Goal: Find contact information: Find contact information

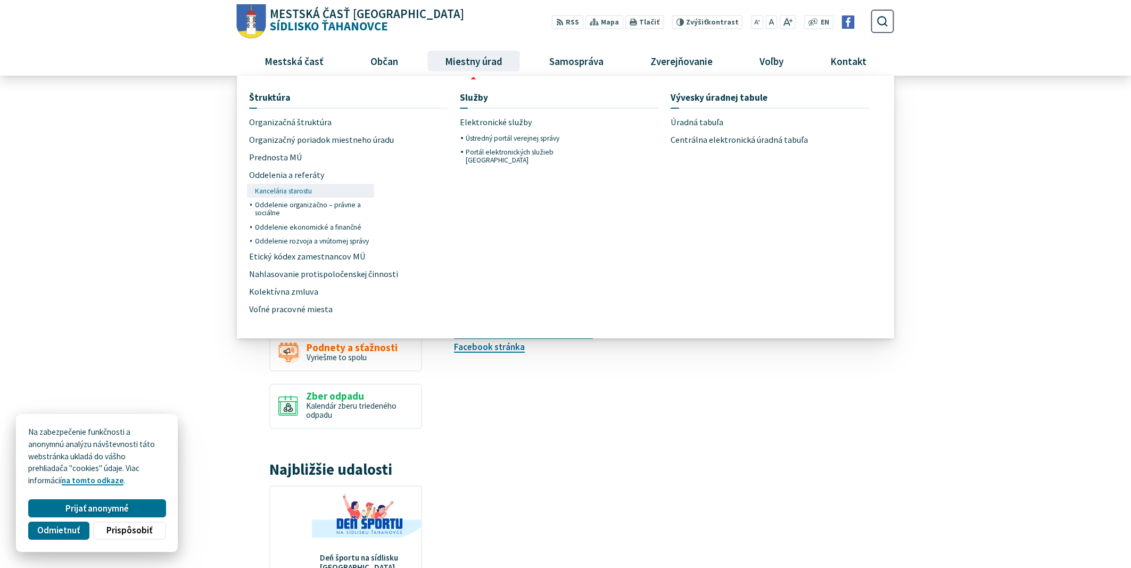
click at [294, 188] on span "Kancelária starostu" at bounding box center [283, 191] width 57 height 14
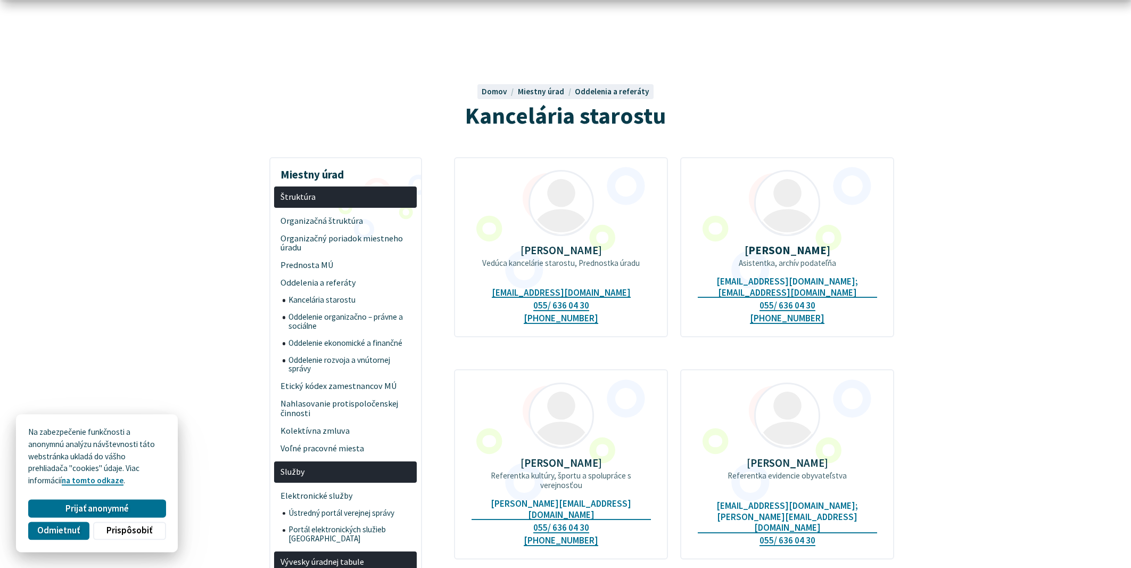
scroll to position [114, 0]
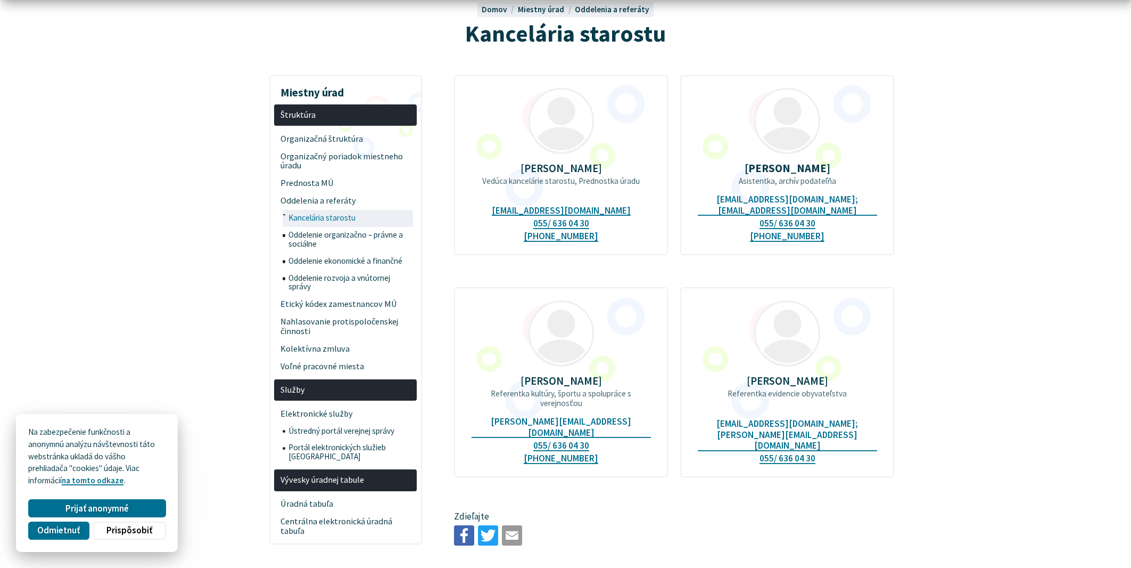
click at [313, 216] on span "Kancelária starostu" at bounding box center [350, 218] width 122 height 17
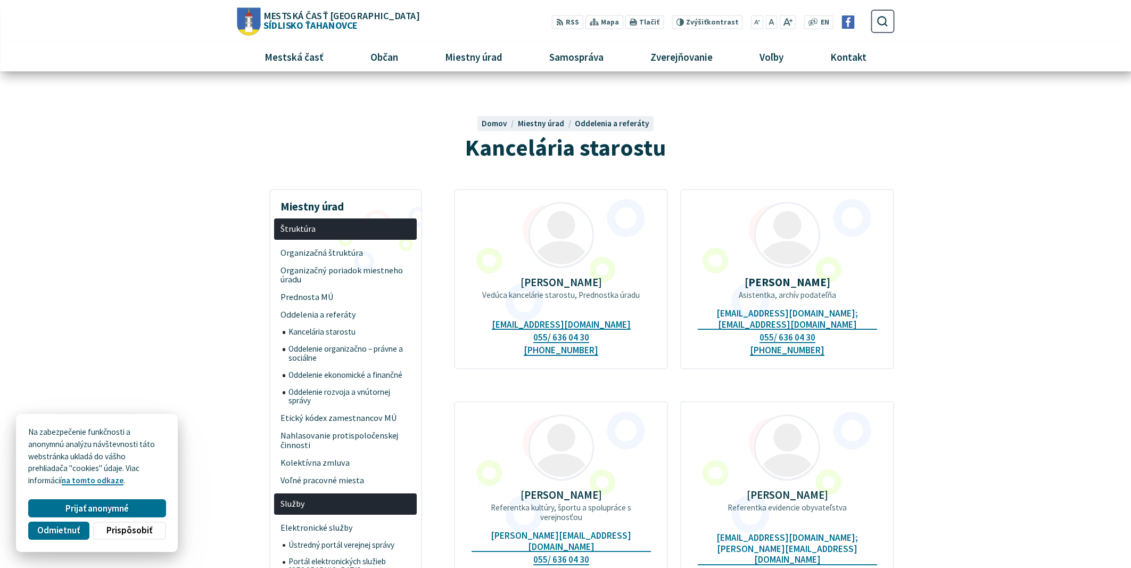
click at [291, 17] on span "Mestská časť [GEOGRAPHIC_DATA]" at bounding box center [341, 16] width 155 height 10
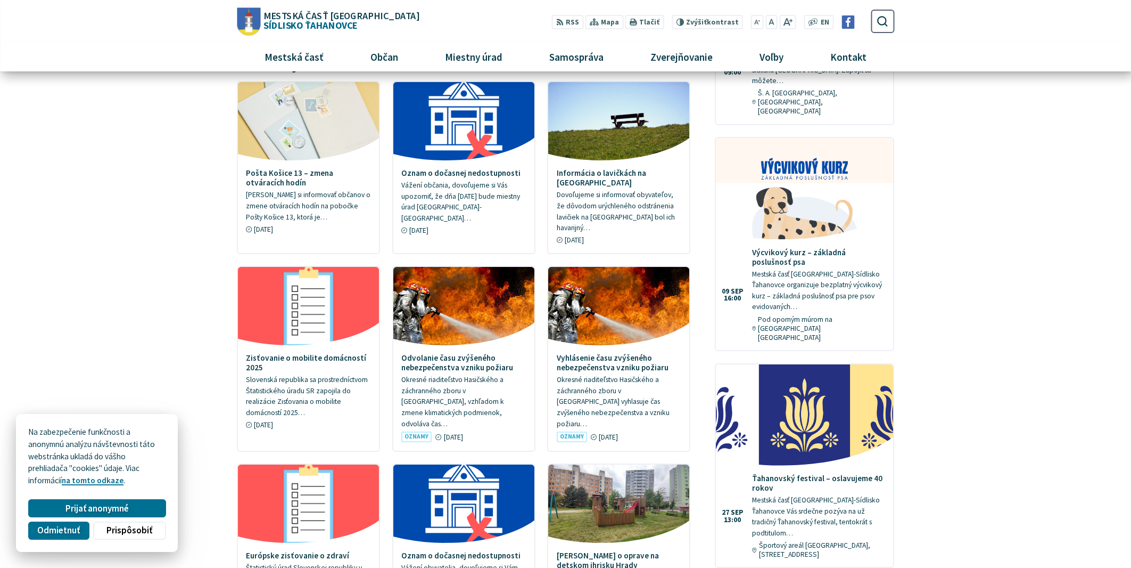
scroll to position [228, 0]
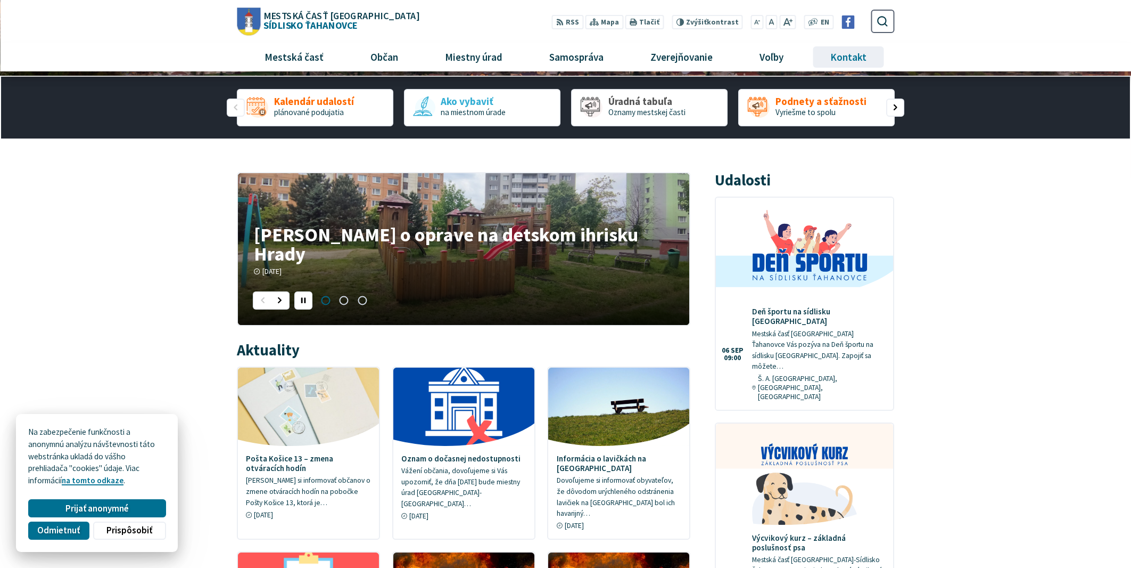
click at [844, 54] on span "Kontakt" at bounding box center [849, 57] width 44 height 29
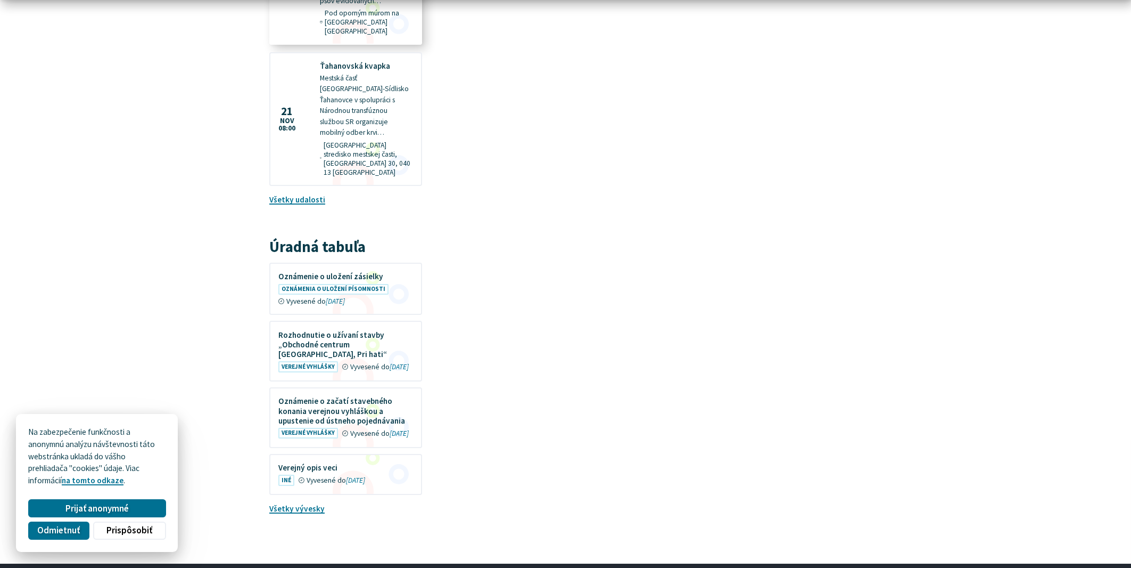
scroll to position [1039, 0]
